Goal: Task Accomplishment & Management: Manage account settings

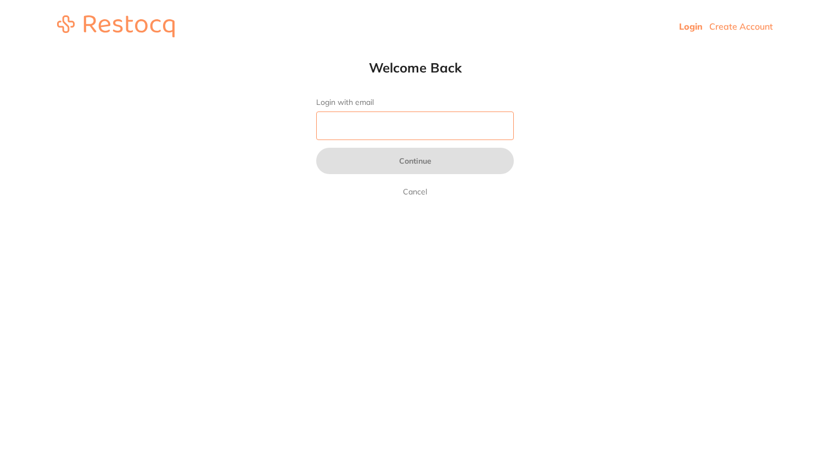
click at [383, 130] on input "Login with email" at bounding box center [415, 125] width 198 height 29
type input "[EMAIL_ADDRESS][DOMAIN_NAME]"
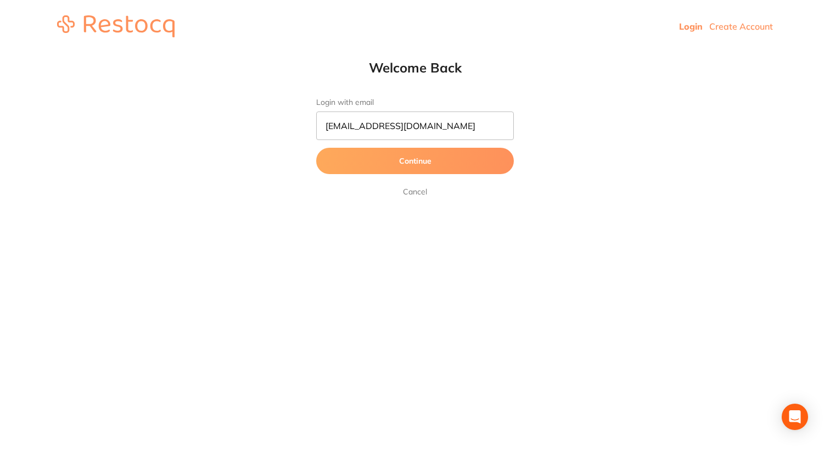
click at [410, 162] on button "Continue" at bounding box center [415, 161] width 198 height 26
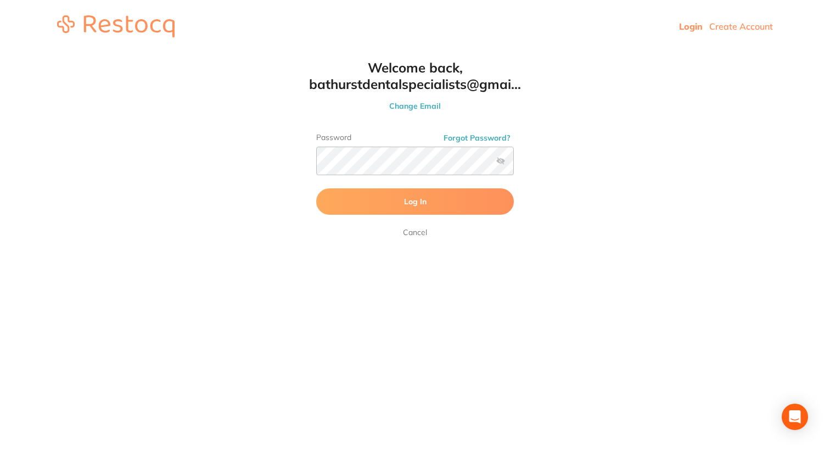
click at [423, 200] on span "Log In" at bounding box center [415, 202] width 23 height 10
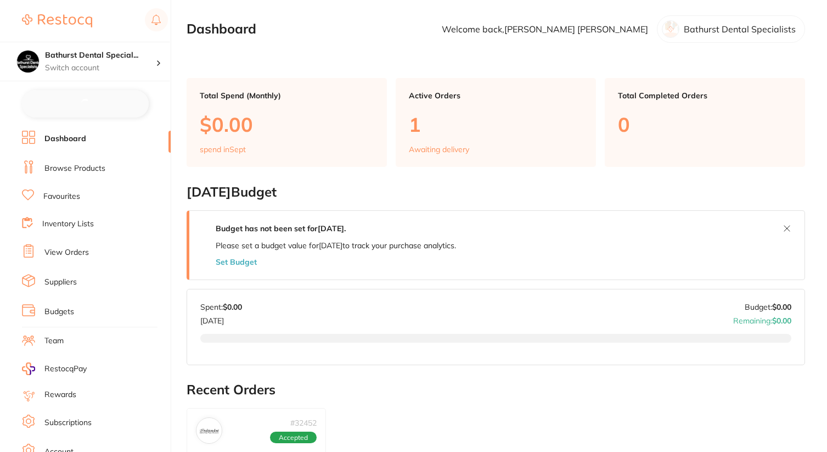
checkbox input "false"
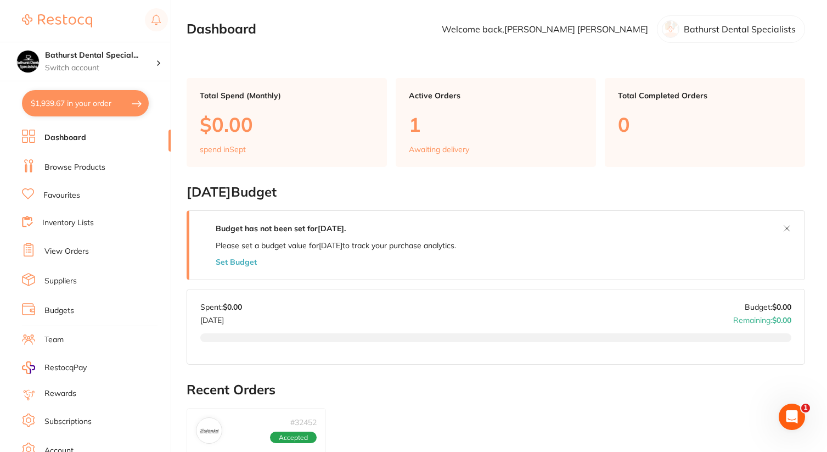
click at [468, 133] on p "1" at bounding box center [496, 124] width 174 height 23
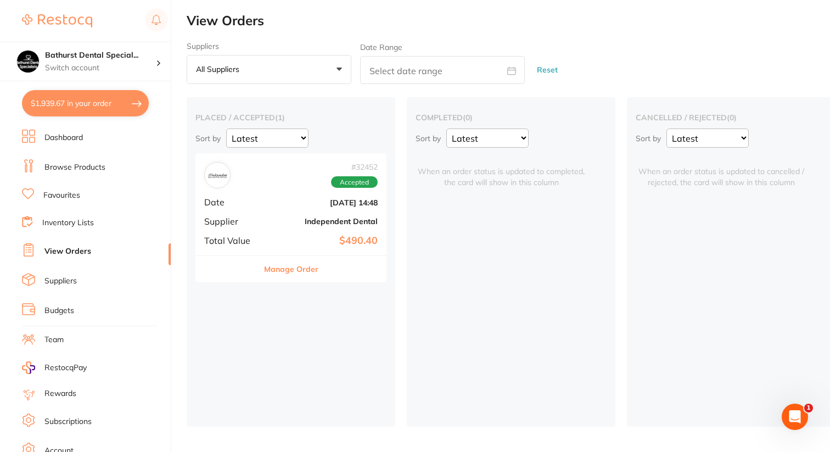
click at [292, 273] on button "Manage Order" at bounding box center [291, 269] width 54 height 26
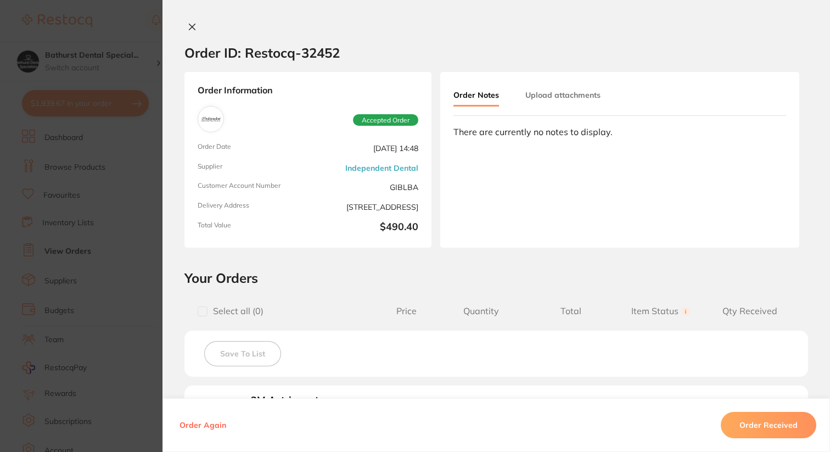
click at [744, 427] on button "Order Received" at bounding box center [769, 425] width 96 height 26
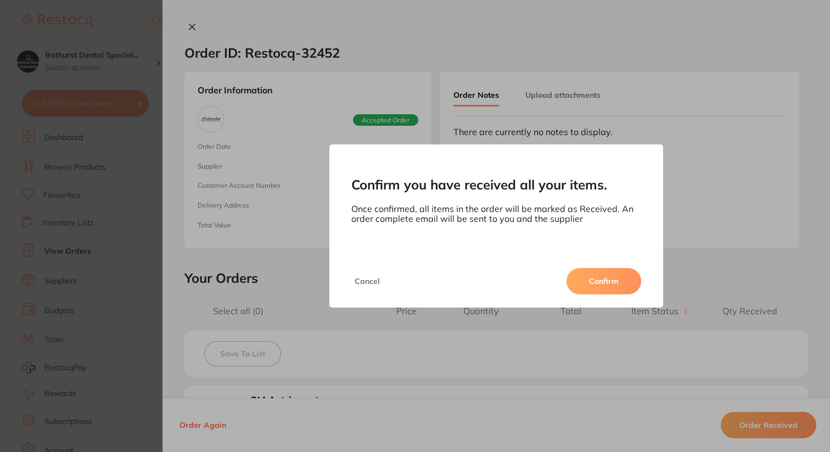
click at [617, 284] on button "Confirm" at bounding box center [604, 281] width 75 height 26
